Goal: Information Seeking & Learning: Learn about a topic

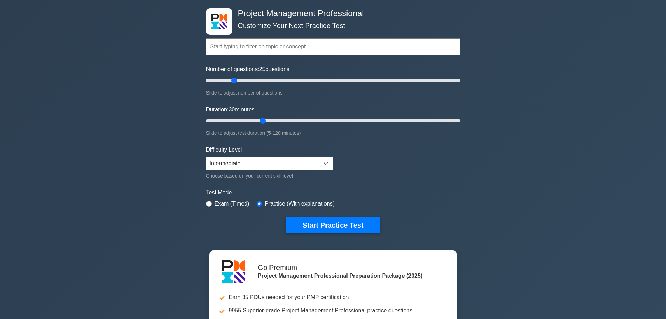
scroll to position [47, 0]
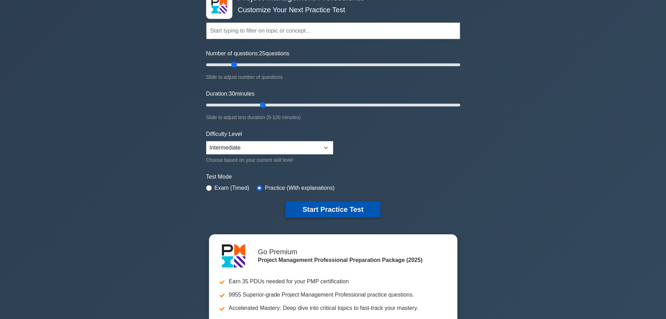
click at [358, 206] on button "Start Practice Test" at bounding box center [333, 209] width 94 height 16
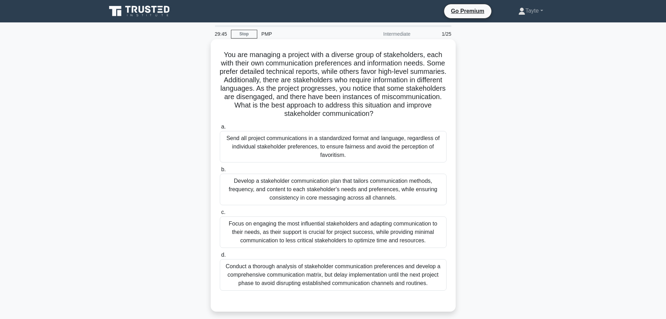
drag, startPoint x: 325, startPoint y: 53, endPoint x: 419, endPoint y: 115, distance: 112.7
click at [419, 115] on h5 "You are managing a project with a diverse group of stakeholders, each with thei…" at bounding box center [333, 84] width 228 height 68
click at [377, 188] on div "Develop a stakeholder communication plan that tailors communication methods, fr…" at bounding box center [333, 189] width 227 height 31
click at [220, 172] on input "b. Develop a stakeholder communication plan that tailors communication methods,…" at bounding box center [220, 169] width 0 height 5
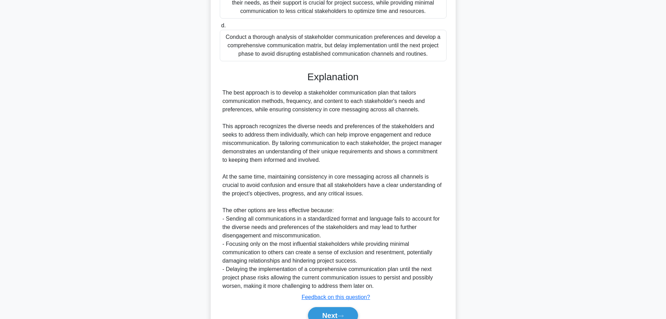
scroll to position [264, 0]
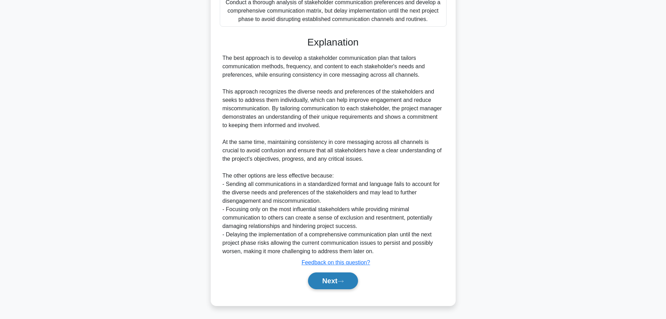
click at [335, 283] on button "Next" at bounding box center [333, 280] width 50 height 17
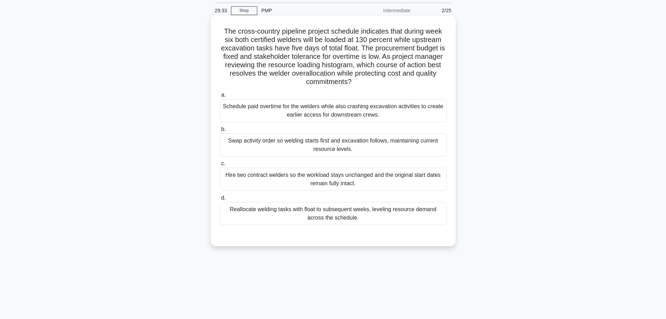
scroll to position [0, 0]
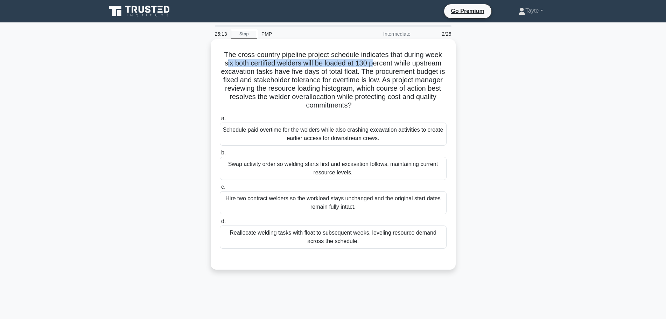
drag, startPoint x: 225, startPoint y: 65, endPoint x: 375, endPoint y: 66, distance: 149.8
click at [375, 66] on h5 "The cross-country pipeline project schedule indicates that during week six both…" at bounding box center [333, 79] width 228 height 59
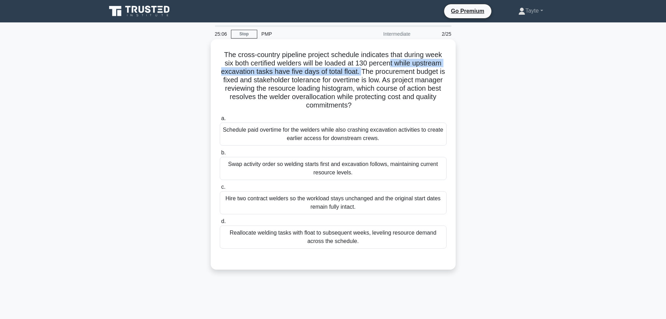
drag, startPoint x: 391, startPoint y: 64, endPoint x: 365, endPoint y: 71, distance: 26.7
click at [365, 71] on h5 "The cross-country pipeline project schedule indicates that during week six both…" at bounding box center [333, 79] width 228 height 59
click at [338, 237] on div "Reallocate welding tasks with float to subsequent weeks, leveling resource dema…" at bounding box center [333, 236] width 227 height 23
click at [220, 224] on input "d. Reallocate welding tasks with float to subsequent weeks, leveling resource d…" at bounding box center [220, 221] width 0 height 5
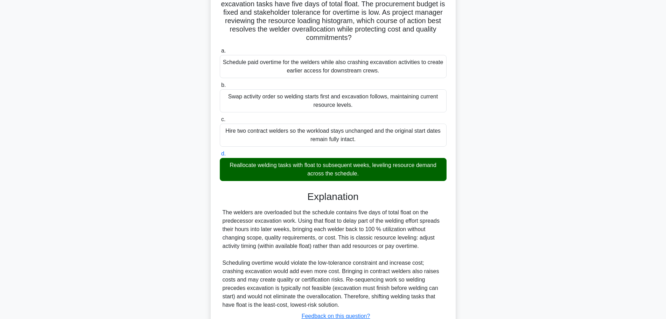
scroll to position [93, 0]
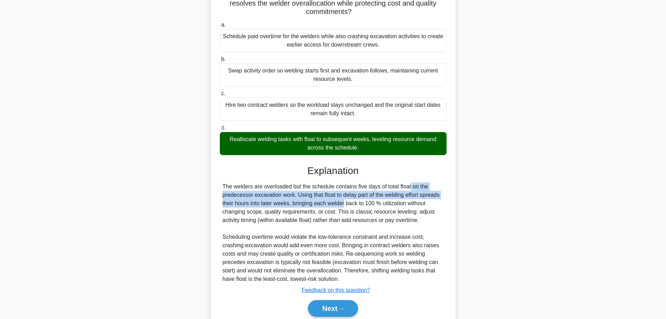
drag, startPoint x: 374, startPoint y: 187, endPoint x: 300, endPoint y: 206, distance: 76.7
click at [300, 206] on div "The welders are overloaded but the schedule contains five days of total float o…" at bounding box center [333, 232] width 221 height 101
click at [338, 306] on button "Next" at bounding box center [333, 308] width 50 height 17
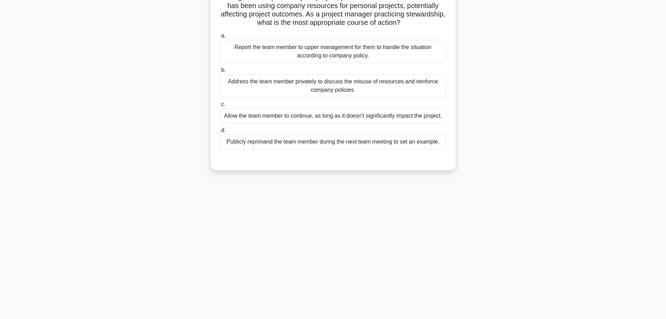
scroll to position [0, 0]
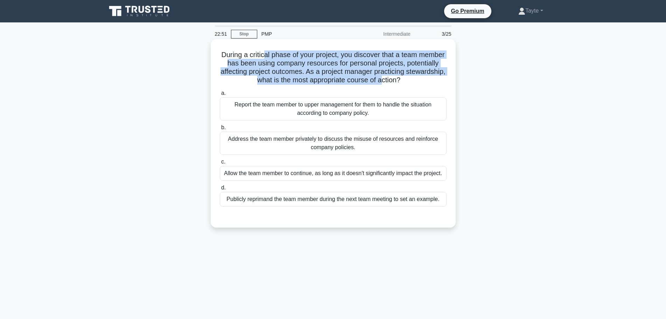
drag, startPoint x: 277, startPoint y: 56, endPoint x: 405, endPoint y: 79, distance: 129.6
click at [405, 79] on h5 "During a critical phase of your project, you discover that a team member has be…" at bounding box center [333, 67] width 228 height 34
click at [280, 83] on h5 "During a critical phase of your project, you discover that a team member has be…" at bounding box center [333, 67] width 228 height 34
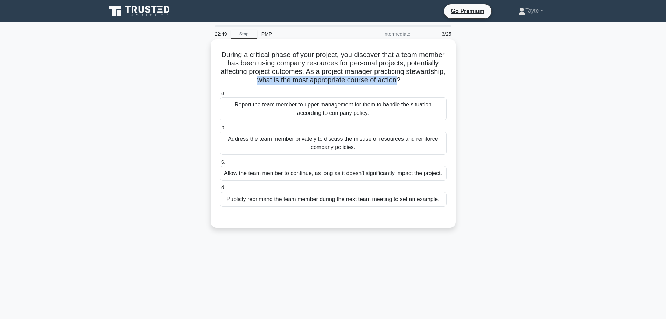
drag, startPoint x: 275, startPoint y: 78, endPoint x: 420, endPoint y: 78, distance: 144.2
click at [420, 78] on h5 "During a critical phase of your project, you discover that a team member has be…" at bounding box center [333, 67] width 228 height 34
click at [346, 107] on div "Report the team member to upper management for them to handle the situation acc…" at bounding box center [333, 108] width 227 height 23
click at [220, 96] on input "a. Report the team member to upper management for them to handle the situation …" at bounding box center [220, 93] width 0 height 5
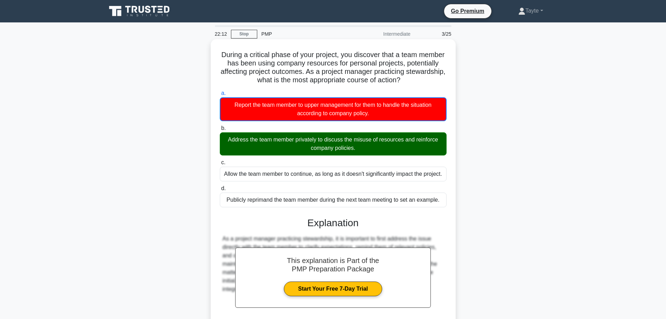
click at [329, 143] on div "Address the team member privately to discuss the misuse of resources and reinfo…" at bounding box center [333, 143] width 227 height 23
click at [220, 131] on input "b. Address the team member privately to discuss the misuse of resources and rei…" at bounding box center [220, 128] width 0 height 5
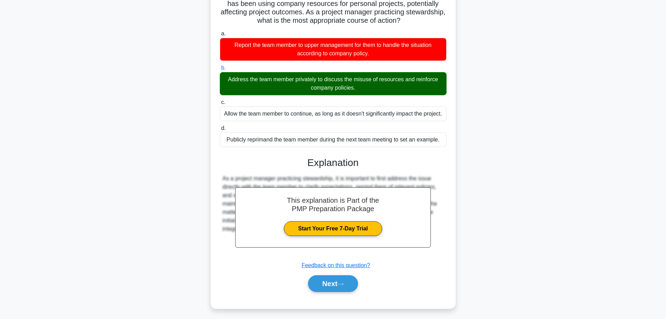
scroll to position [63, 0]
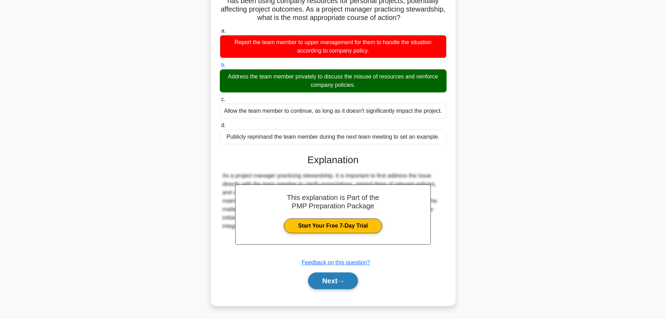
click at [339, 280] on button "Next" at bounding box center [333, 280] width 50 height 17
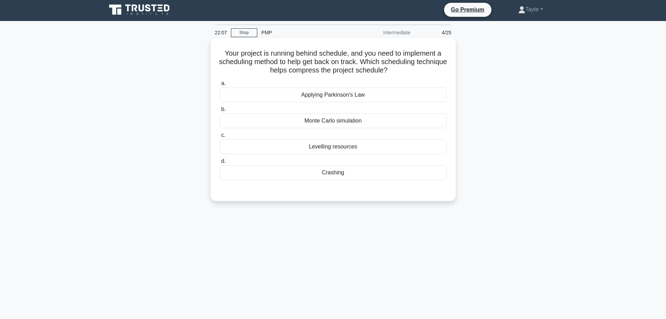
scroll to position [0, 0]
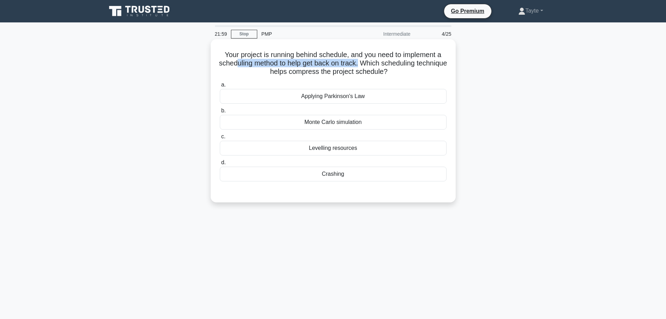
drag, startPoint x: 250, startPoint y: 65, endPoint x: 377, endPoint y: 64, distance: 127.0
click at [377, 64] on h5 "Your project is running behind schedule, and you need to implement a scheduling…" at bounding box center [333, 63] width 228 height 26
click at [343, 170] on div "Crashing" at bounding box center [333, 174] width 227 height 15
click at [220, 165] on input "d. Crashing" at bounding box center [220, 162] width 0 height 5
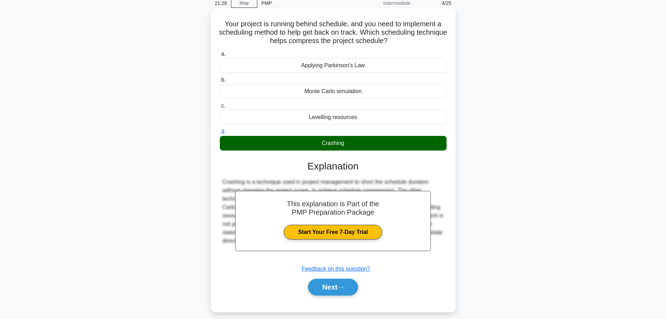
scroll to position [47, 0]
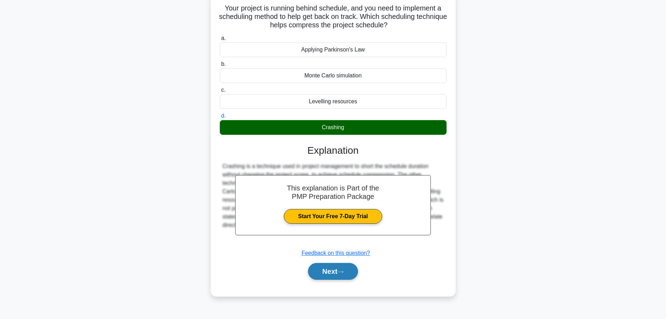
click at [346, 274] on button "Next" at bounding box center [333, 271] width 50 height 17
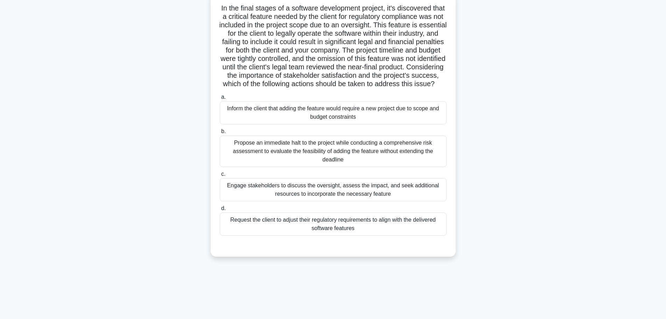
scroll to position [0, 0]
